Goal: Complete application form: Complete application form

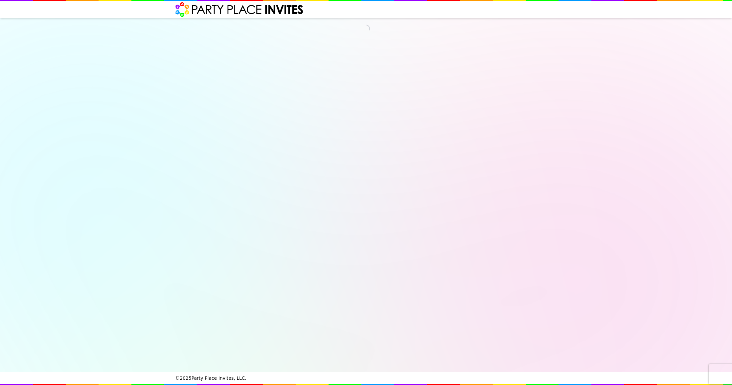
select select "540260"
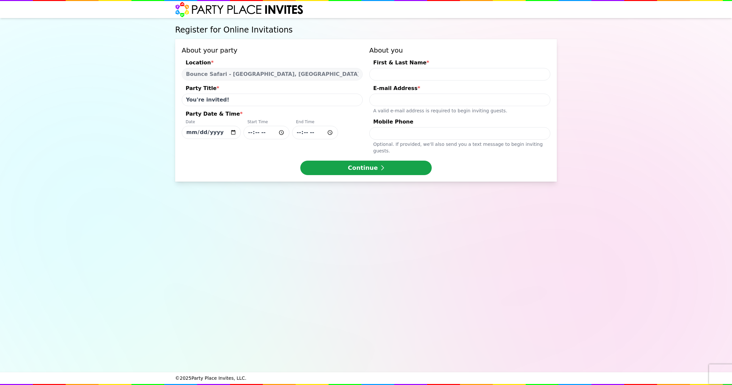
click at [389, 72] on input "First & Last Name *" at bounding box center [459, 74] width 181 height 12
click at [410, 77] on input "Jaslene" at bounding box center [459, 74] width 181 height 12
type input "[PERSON_NAME]"
click at [233, 132] on input "[DATE]" at bounding box center [211, 132] width 59 height 13
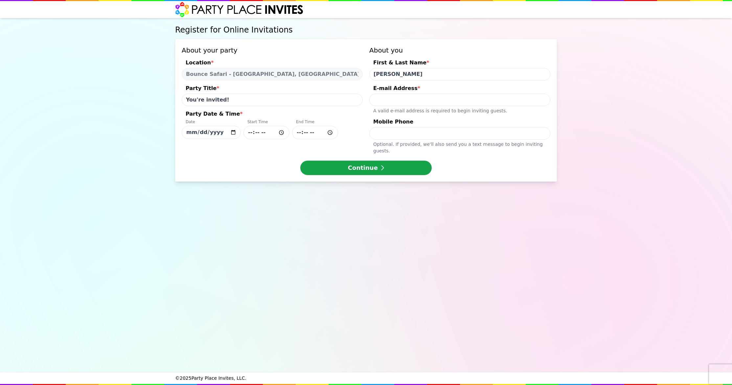
click at [233, 132] on input "[DATE]" at bounding box center [211, 132] width 59 height 13
click at [232, 131] on input "[DATE]" at bounding box center [211, 132] width 59 height 13
click at [211, 134] on input "[DATE]" at bounding box center [211, 132] width 59 height 13
click at [234, 131] on input "[DATE]" at bounding box center [211, 132] width 59 height 13
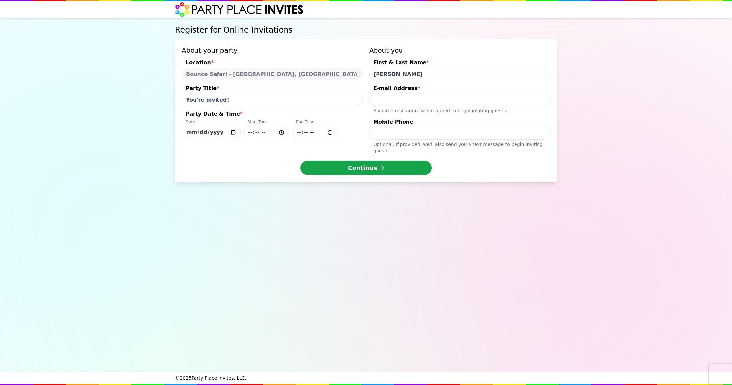
type input "[DATE]"
click at [281, 132] on input "Party Date & Time * Date [DATE] Start Time End Time" at bounding box center [266, 132] width 46 height 13
type input "14:30"
click at [328, 132] on input "Party Date & Time * Date [DATE] Start Time 14:30 End Time" at bounding box center [315, 132] width 46 height 13
click at [360, 181] on form "Register for Online Invitations About your party Location * Bounce Safari - [GE…" at bounding box center [366, 103] width 382 height 170
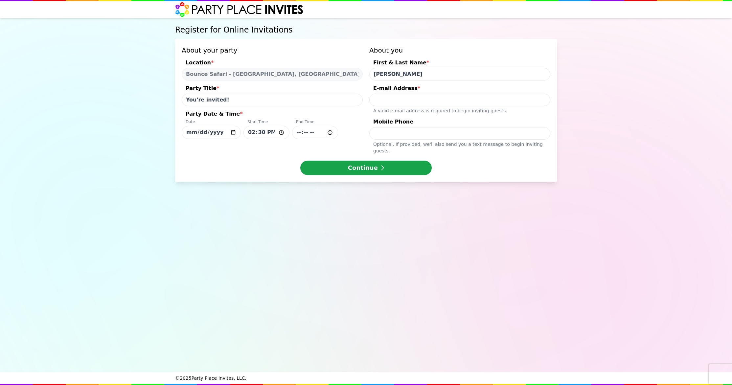
click at [385, 131] on input "Mobile Phone Optional. If provided, we ' ll also send you a text message to beg…" at bounding box center [459, 133] width 181 height 12
type input "[PHONE_NUMBER]"
click at [387, 100] on input "E-mail Address * A valid e-mail address is required to begin inviting guests." at bounding box center [459, 100] width 181 height 12
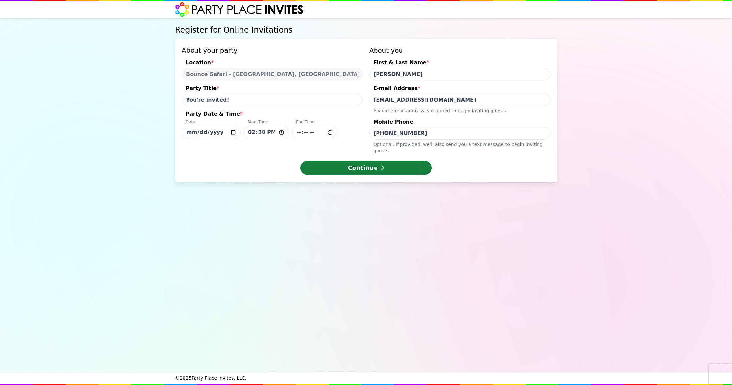
type input "[EMAIL_ADDRESS][DOMAIN_NAME]"
click at [366, 163] on button "Continue" at bounding box center [365, 168] width 131 height 14
